Goal: Task Accomplishment & Management: Manage account settings

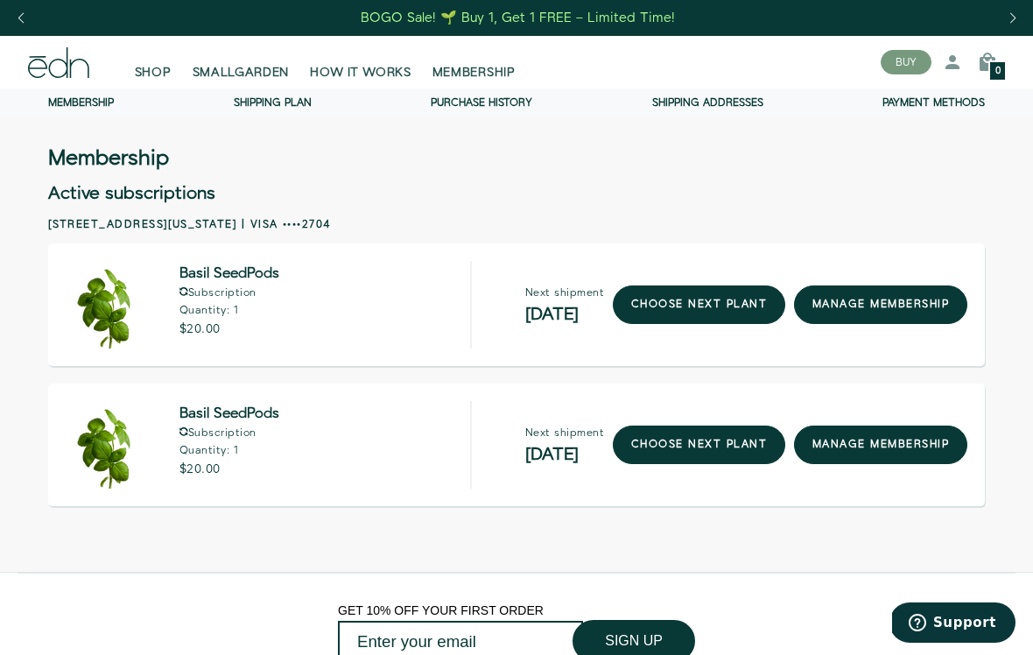
click at [917, 301] on link "manage membership" at bounding box center [880, 305] width 173 height 39
click at [930, 300] on link "manage membership" at bounding box center [880, 305] width 173 height 39
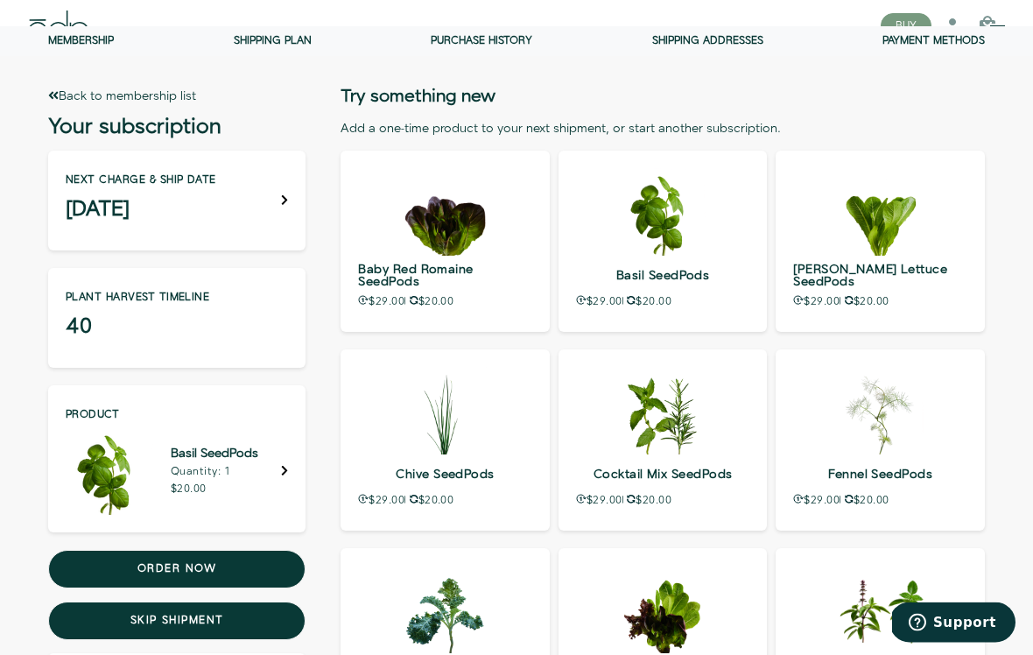
scroll to position [65, 0]
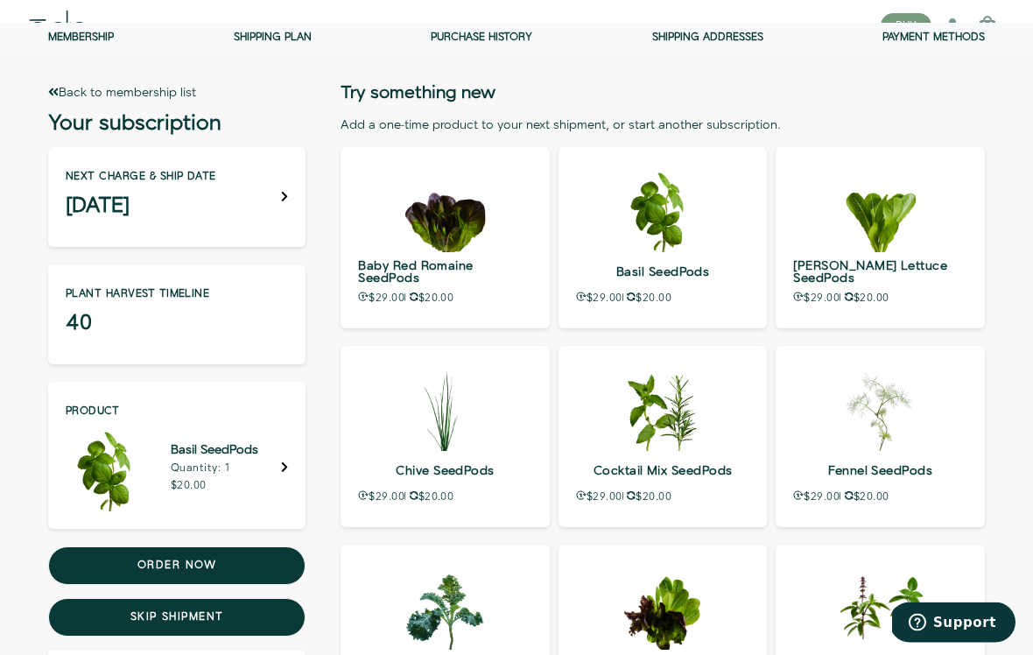
click at [282, 196] on icon at bounding box center [285, 198] width 8 height 12
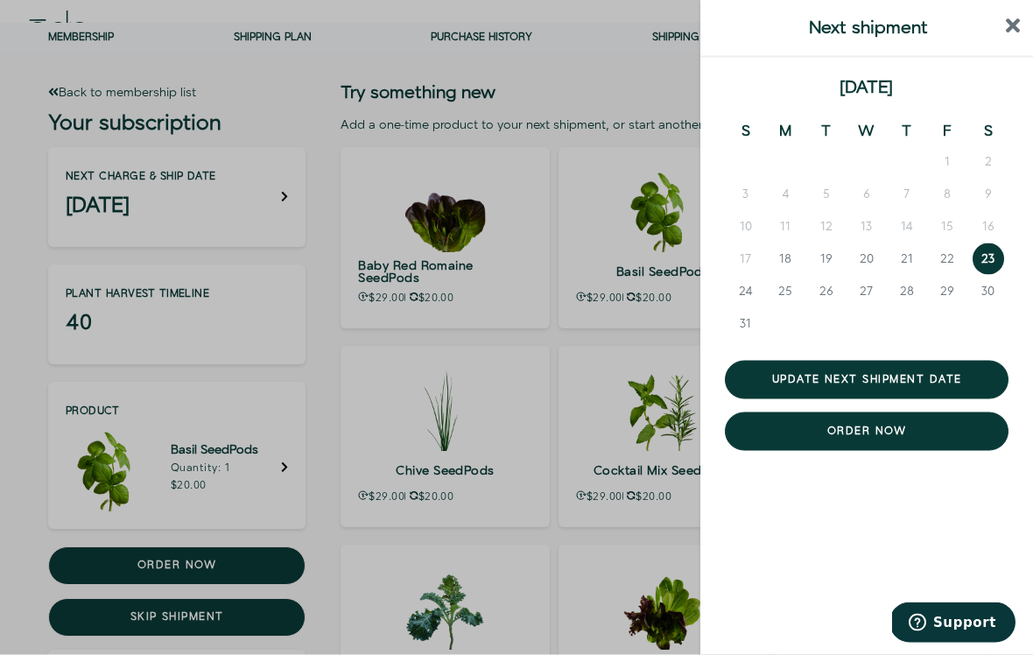
scroll to position [66, 0]
click at [987, 80] on button "next month" at bounding box center [991, 89] width 35 height 18
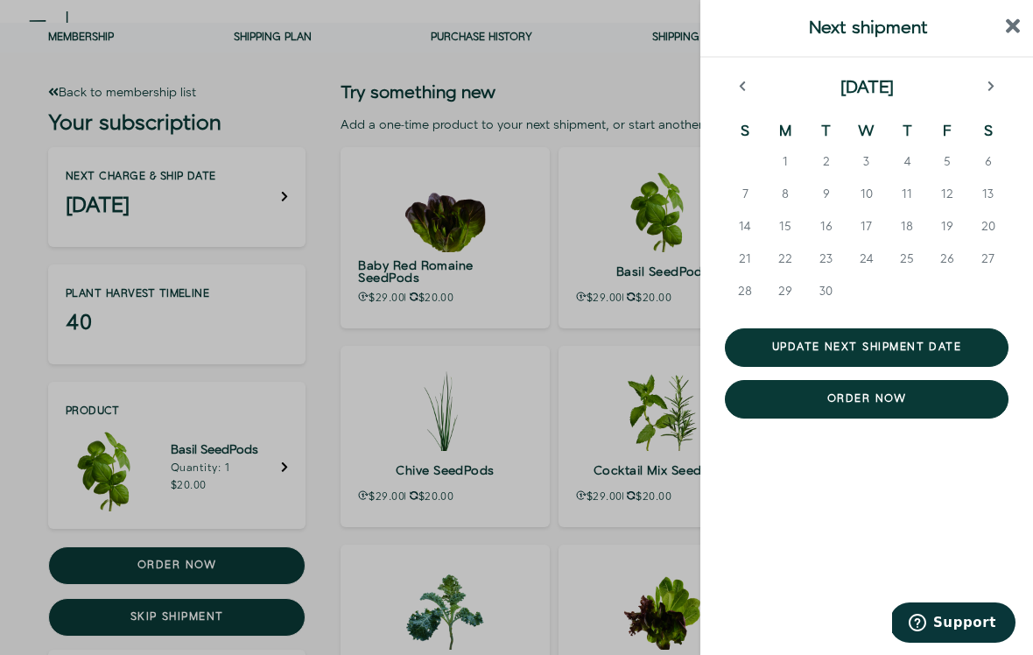
click at [784, 198] on span "8" at bounding box center [785, 195] width 7 height 18
click at [979, 343] on button "Update next shipment date" at bounding box center [867, 347] width 284 height 39
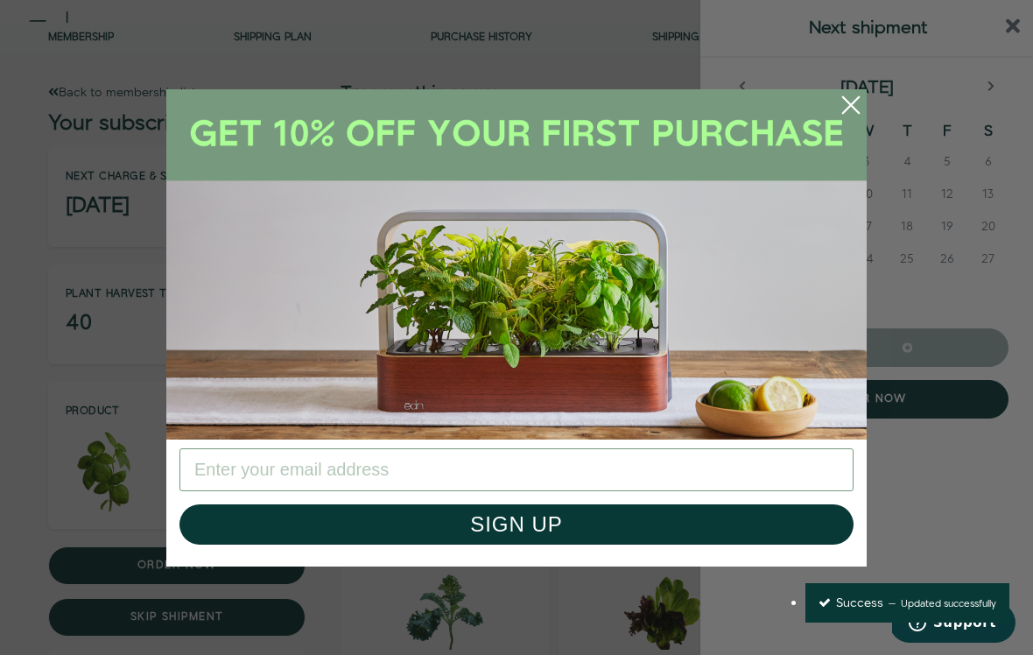
click at [209, 311] on img "POPUP Form" at bounding box center [516, 264] width 701 height 350
click at [239, 314] on img "POPUP Form" at bounding box center [516, 264] width 701 height 350
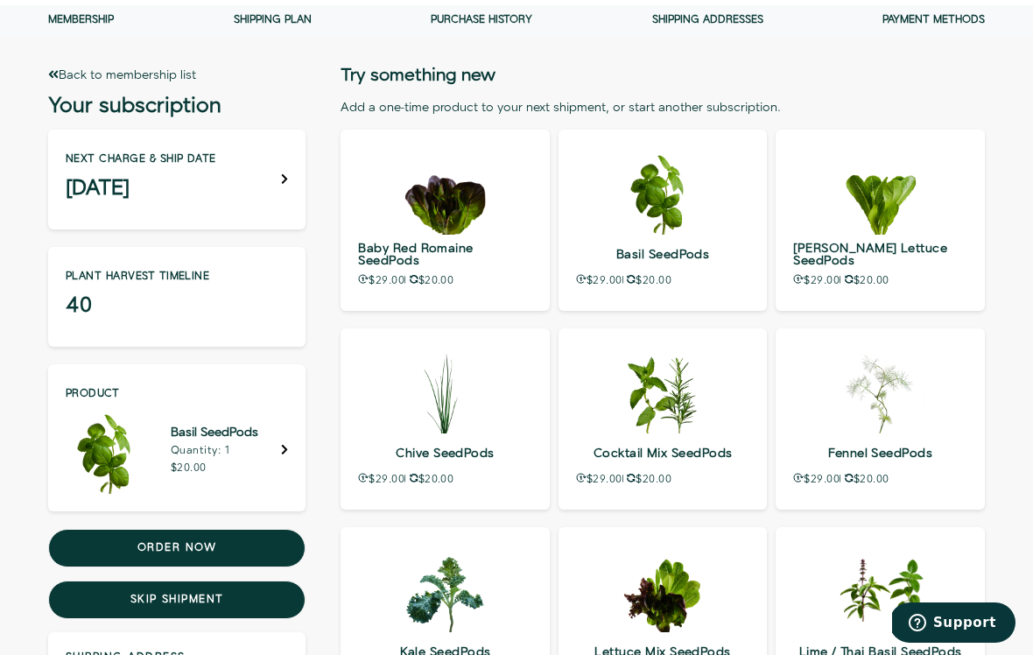
scroll to position [44, 0]
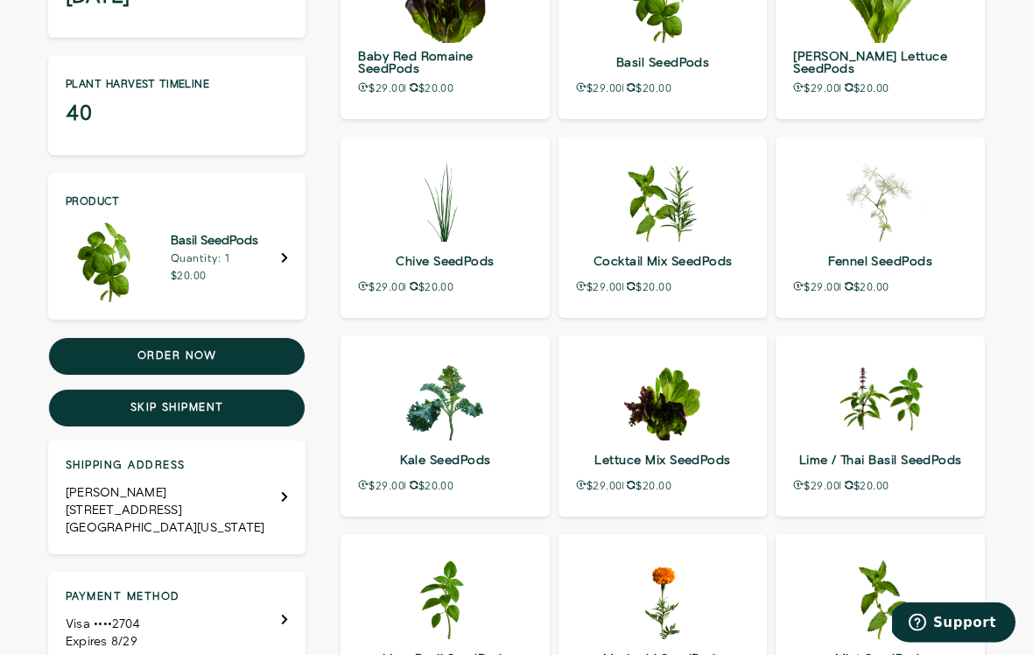
scroll to position [275, 0]
click at [95, 405] on button "Skip shipment" at bounding box center [176, 408] width 257 height 39
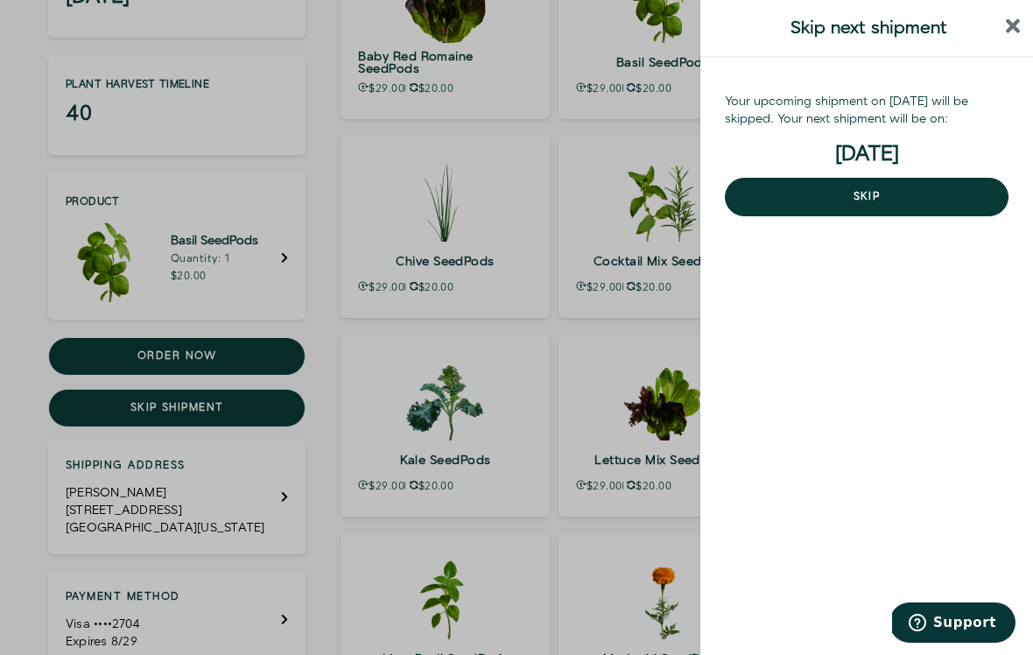
click at [1013, 18] on icon "close sidebar" at bounding box center [1013, 26] width 15 height 21
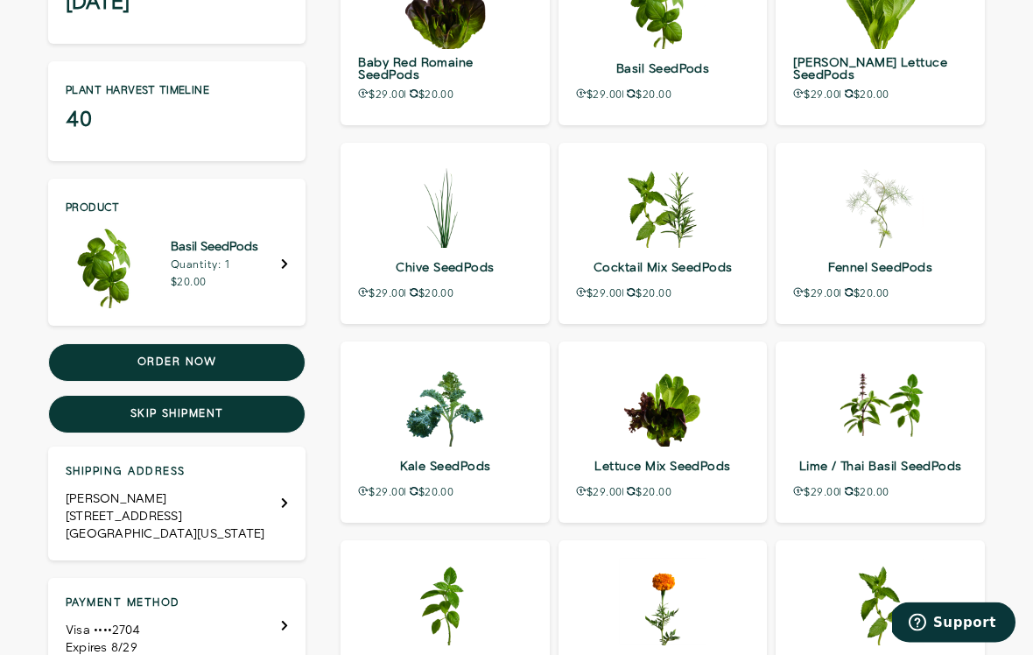
scroll to position [272, 0]
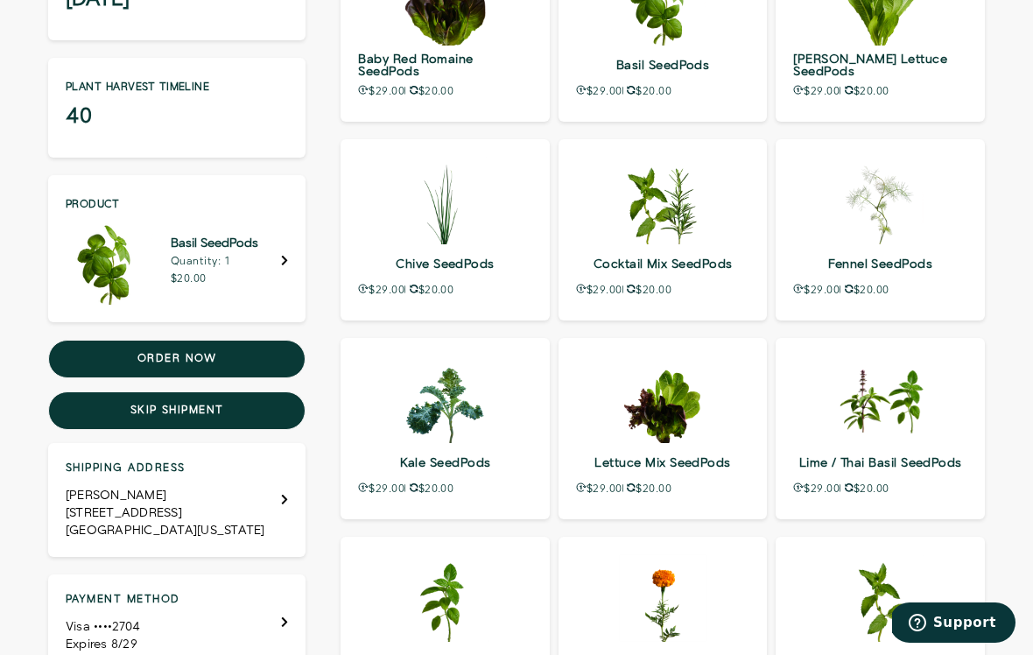
click at [103, 408] on button "Skip shipment" at bounding box center [176, 410] width 257 height 39
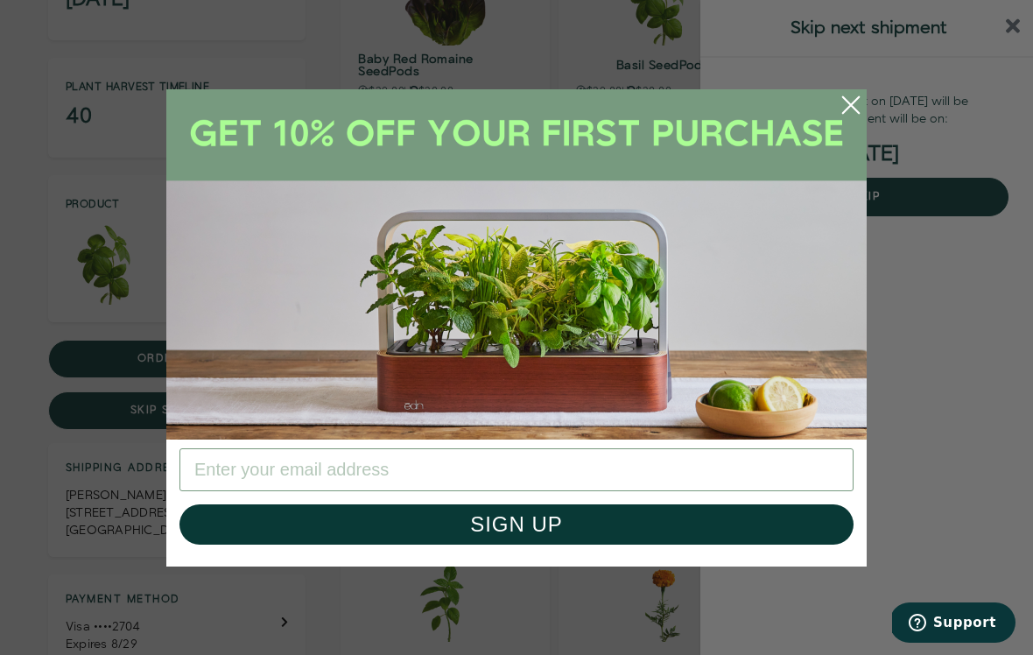
click at [835, 125] on icon "Close dialog" at bounding box center [851, 105] width 40 height 40
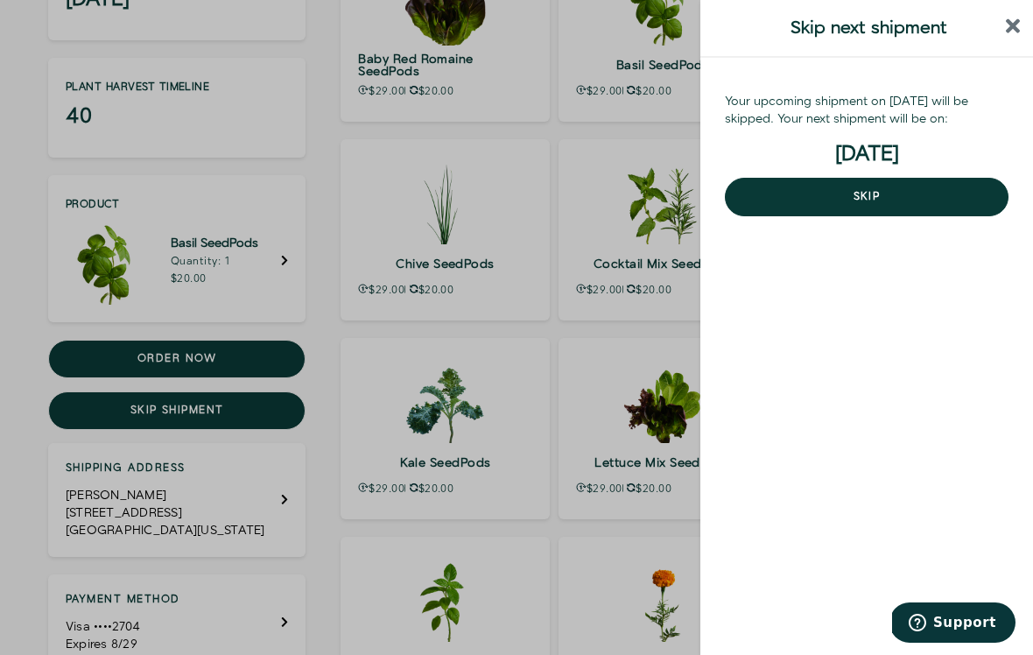
click at [1012, 26] on icon "close sidebar" at bounding box center [1013, 26] width 15 height 15
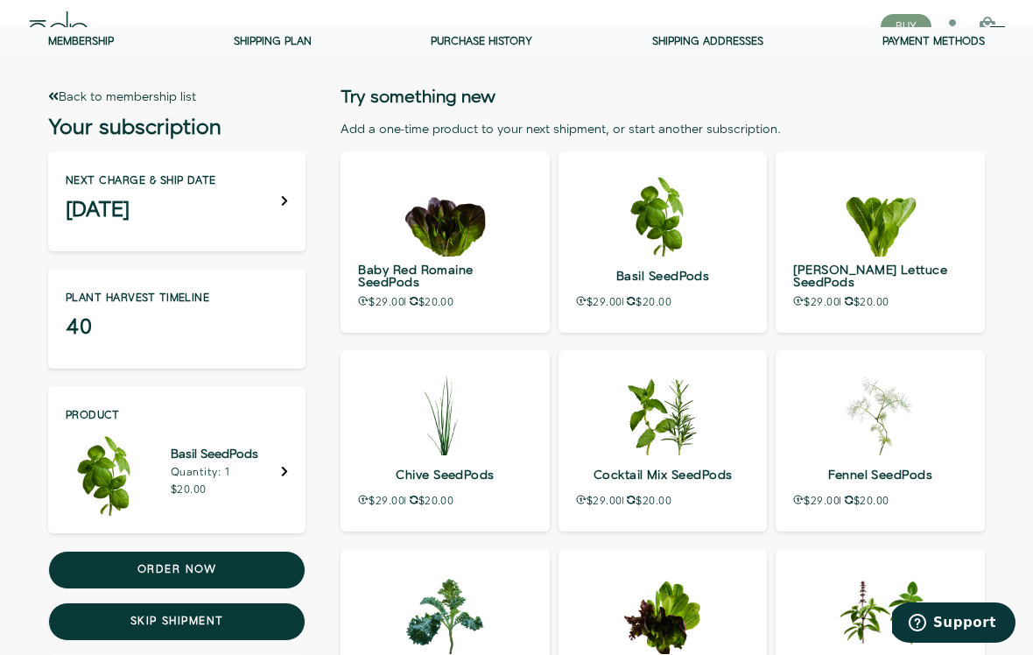
scroll to position [0, 0]
